Goal: Transaction & Acquisition: Purchase product/service

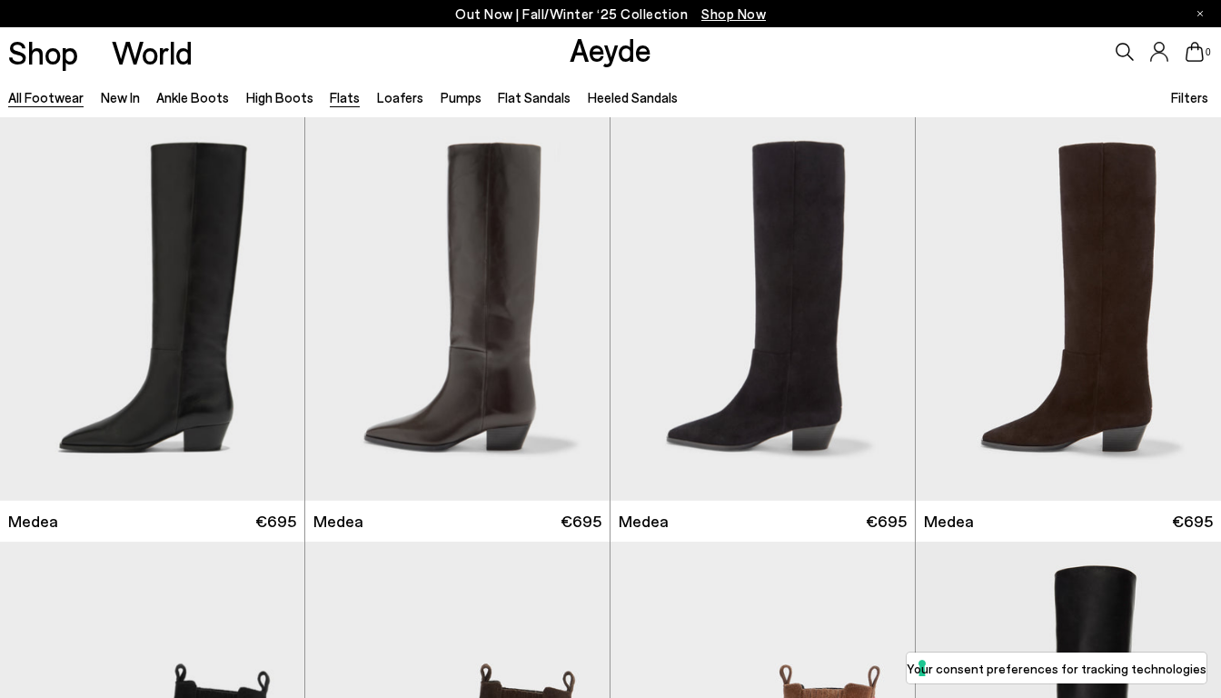
click at [332, 100] on link "Flats" at bounding box center [345, 97] width 30 height 16
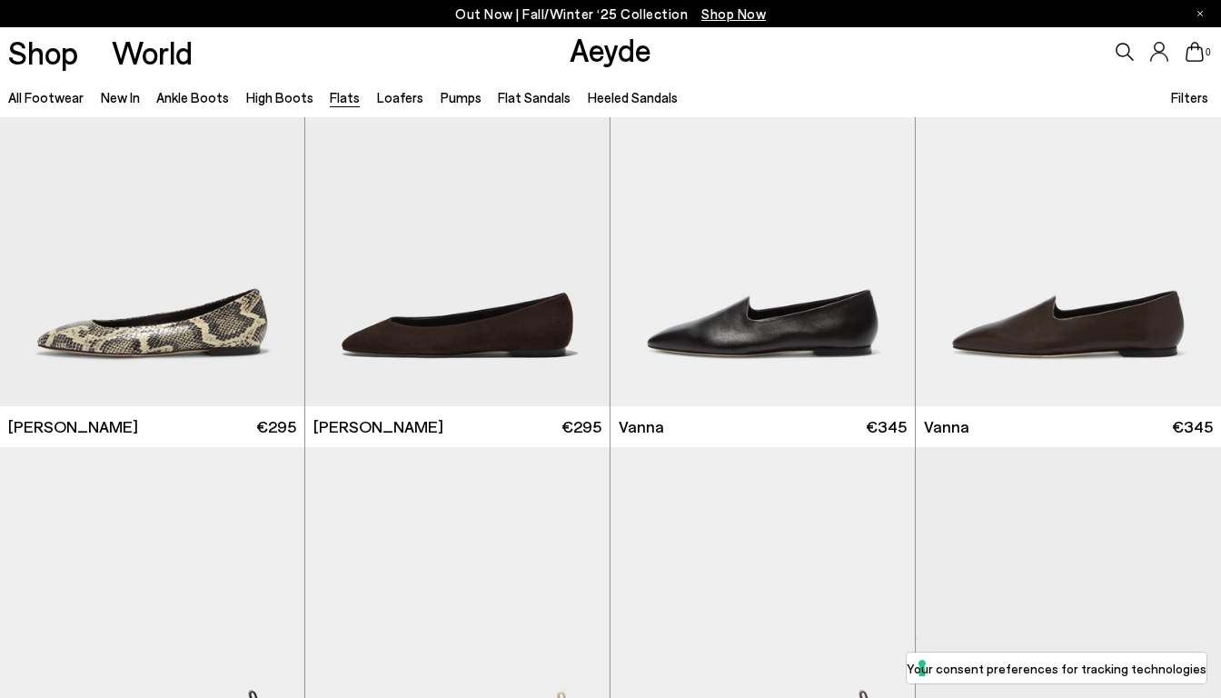
scroll to position [634, 0]
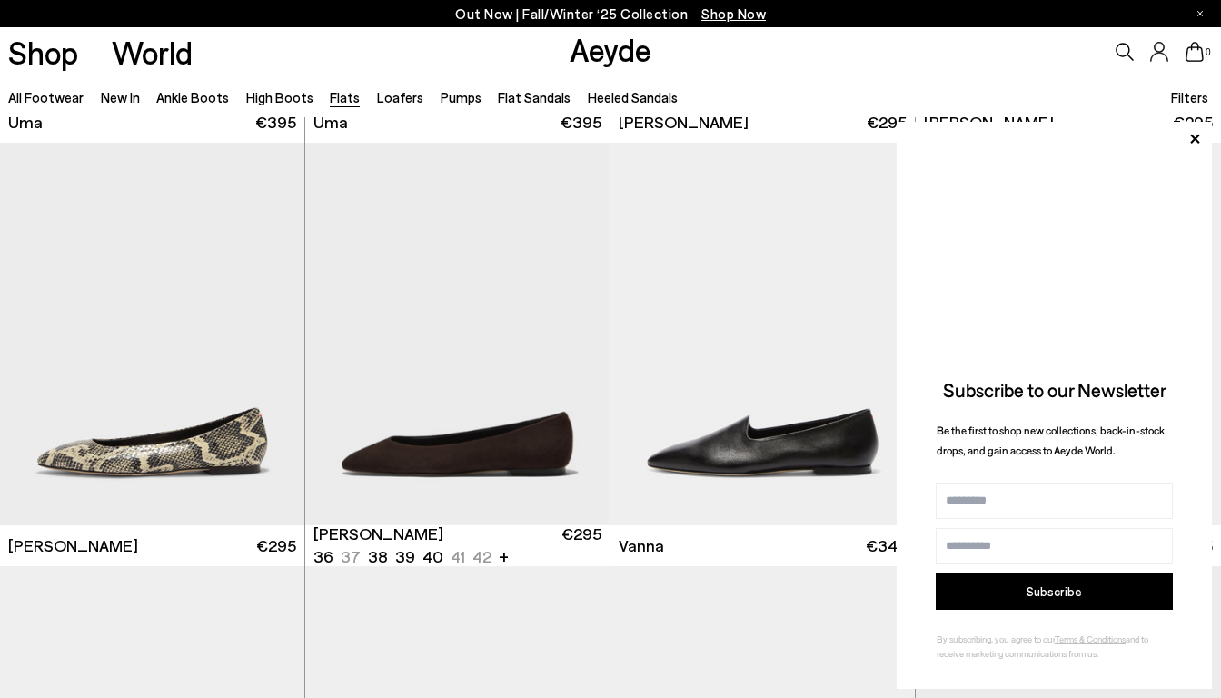
scroll to position [402, 0]
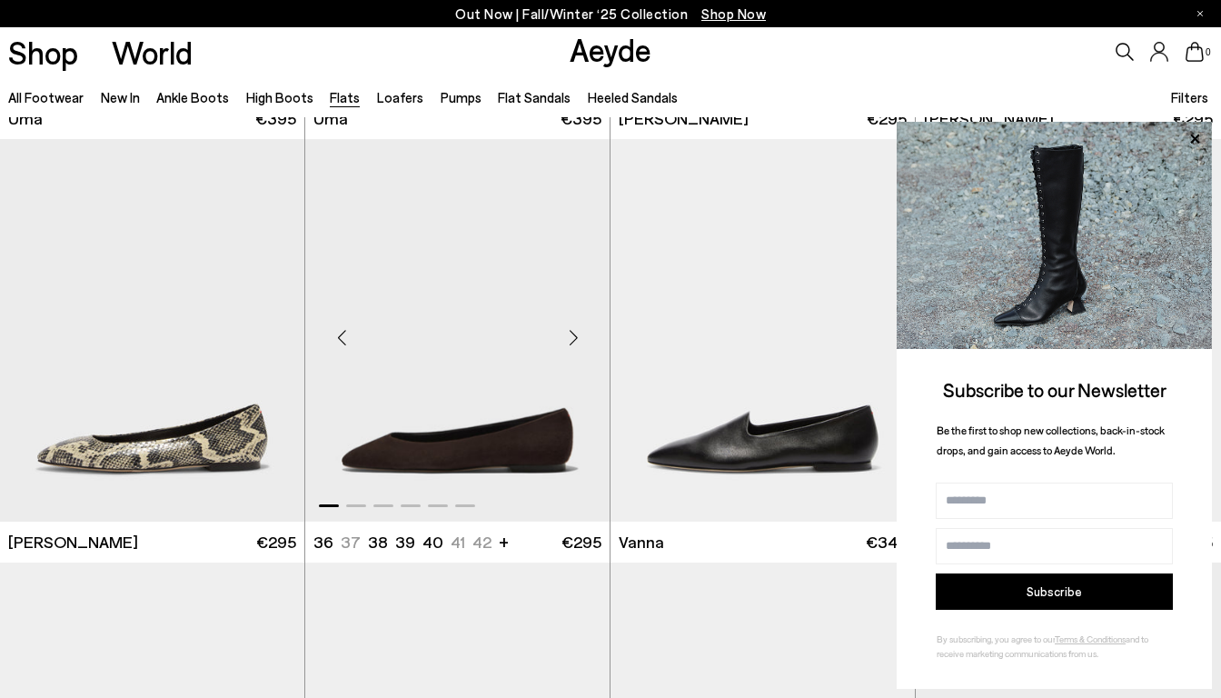
click at [488, 444] on img "1 / 6" at bounding box center [457, 330] width 304 height 382
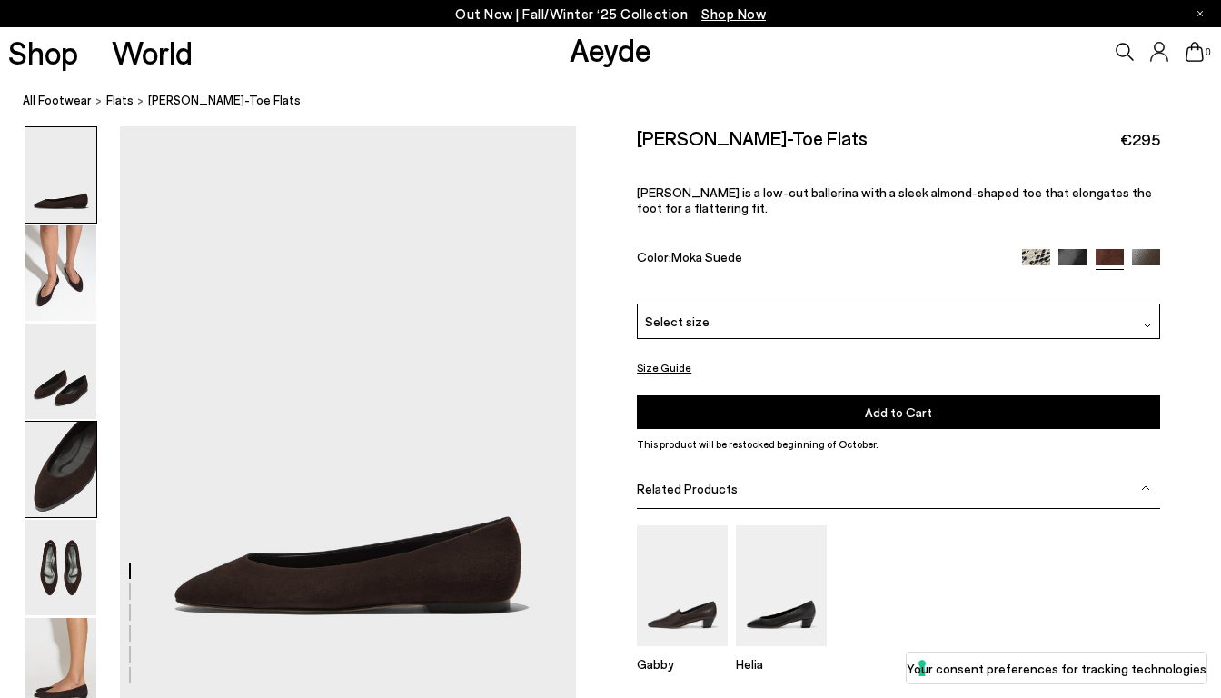
click at [79, 477] on img at bounding box center [60, 468] width 71 height 95
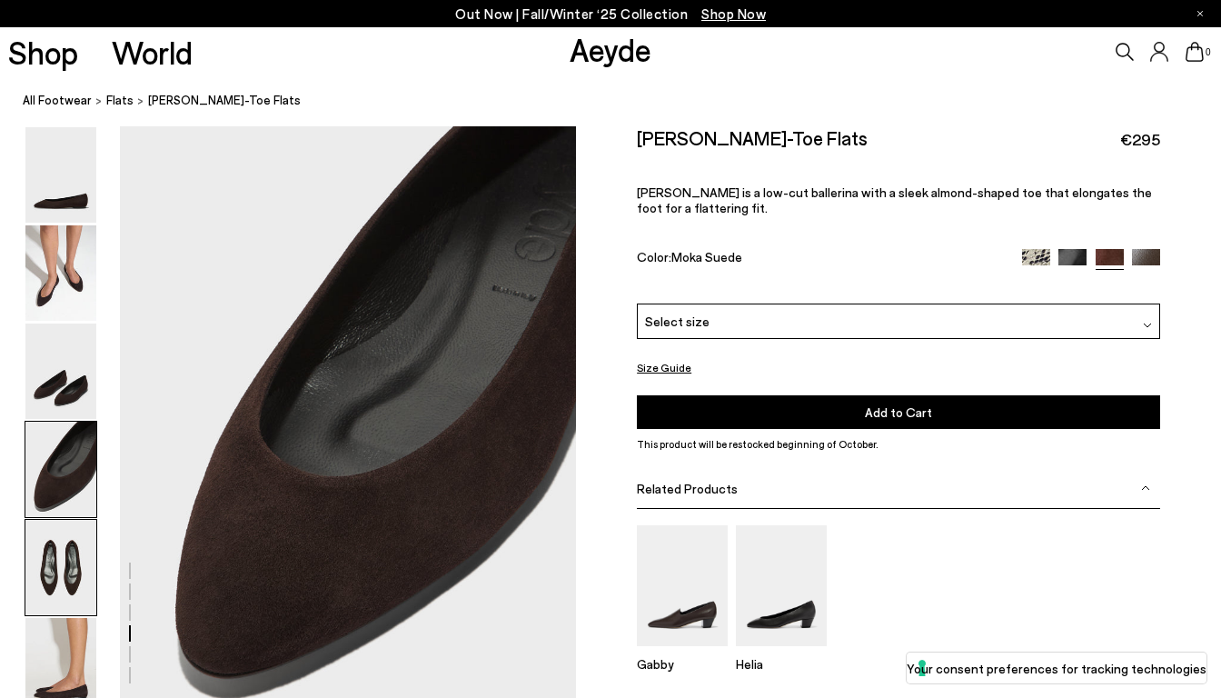
click at [74, 578] on img at bounding box center [60, 567] width 71 height 95
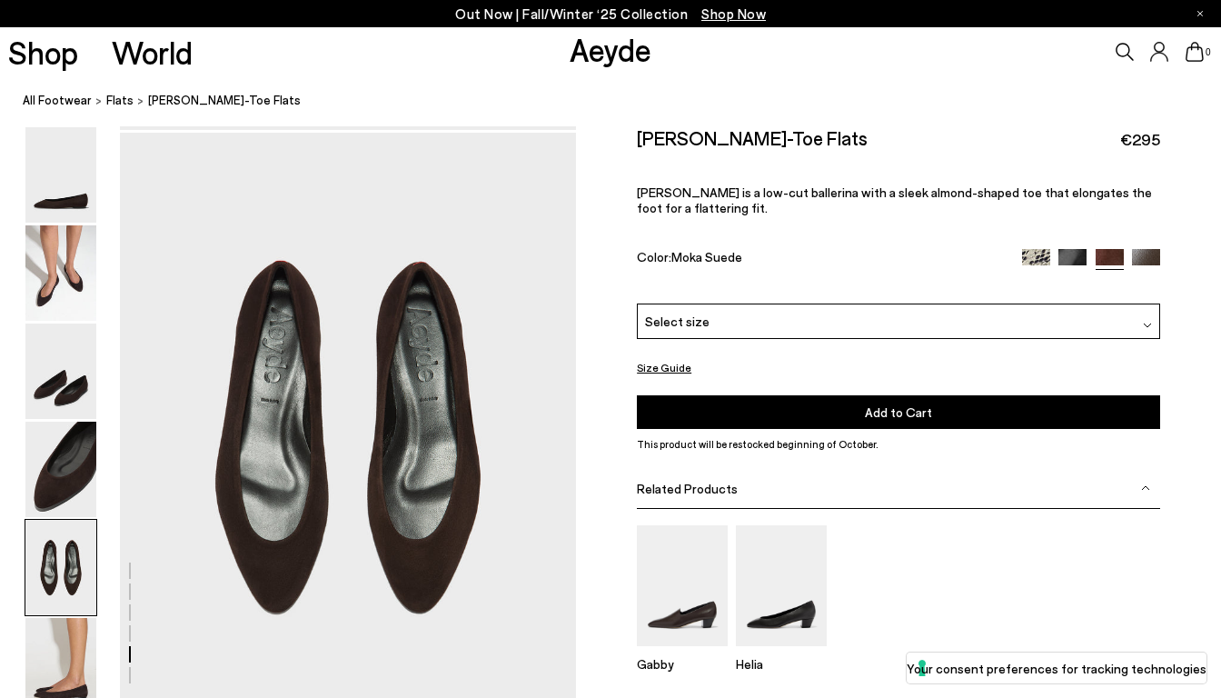
scroll to position [2408, 0]
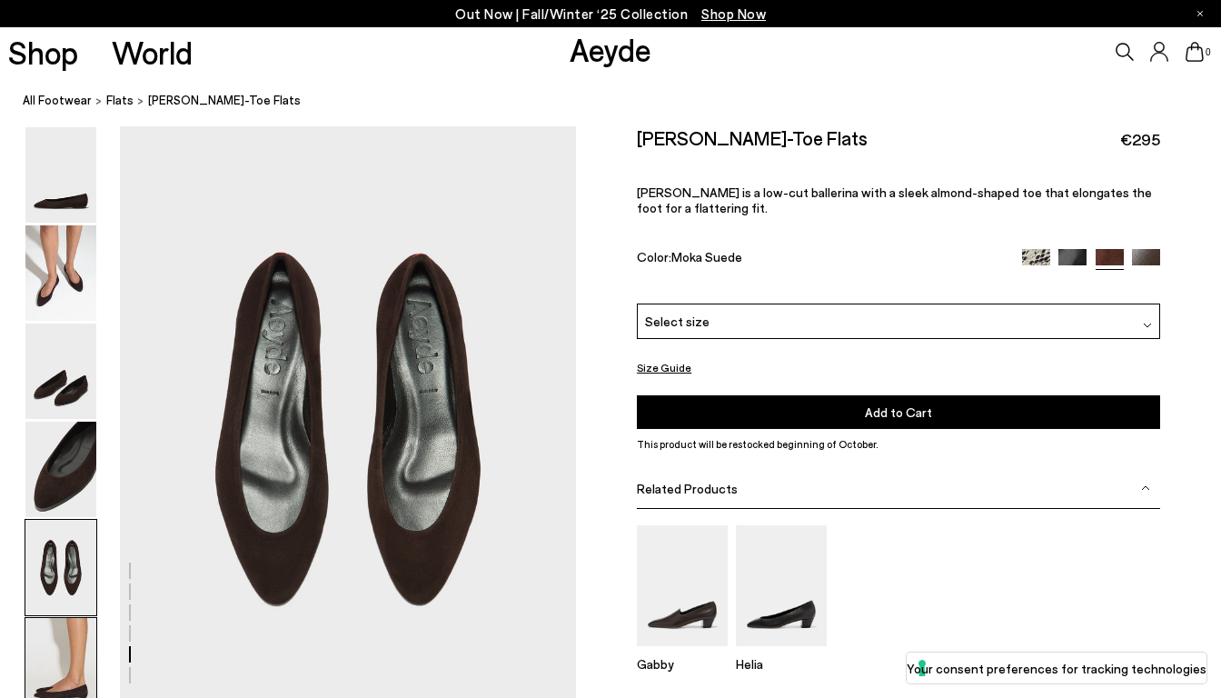
click at [56, 640] on img at bounding box center [60, 665] width 71 height 95
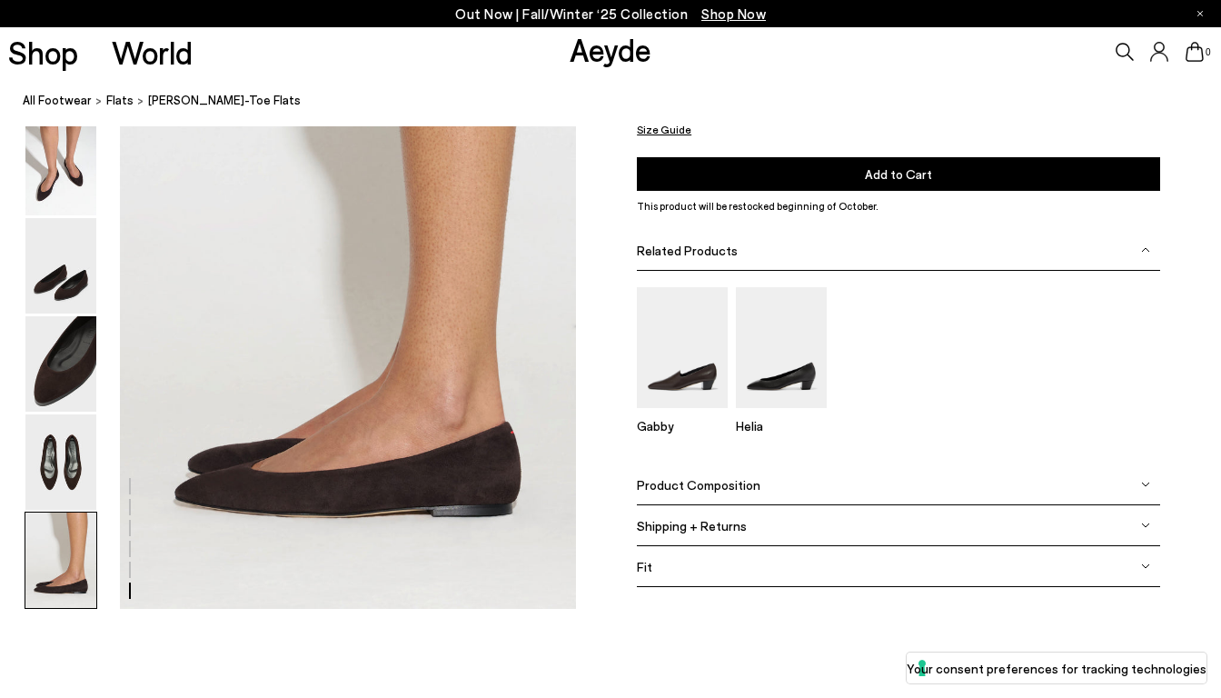
scroll to position [3143, 0]
